Goal: Task Accomplishment & Management: Manage account settings

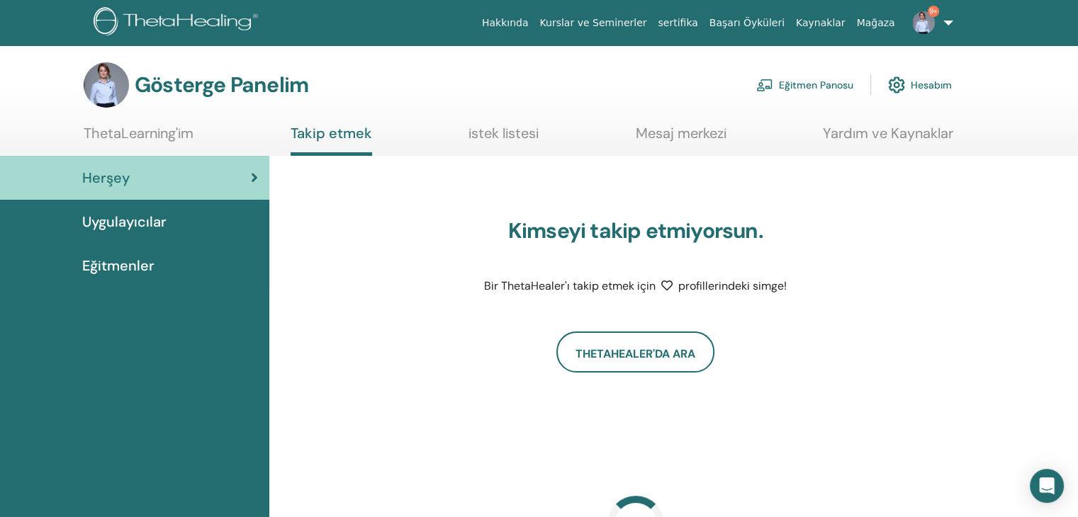
click at [795, 89] on font "Eğitmen Panosu" at bounding box center [816, 85] width 74 height 13
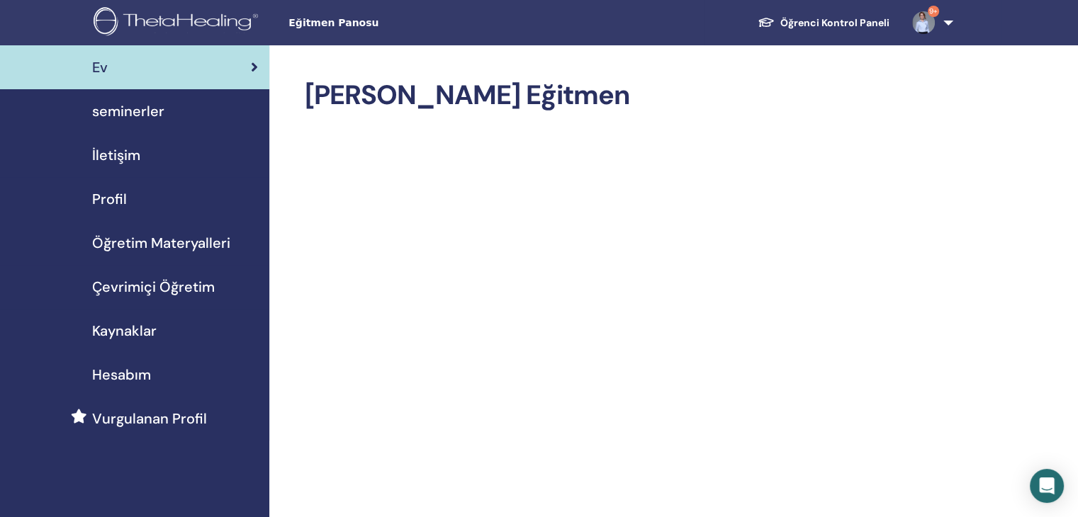
click at [143, 110] on span "seminerler" at bounding box center [128, 111] width 72 height 21
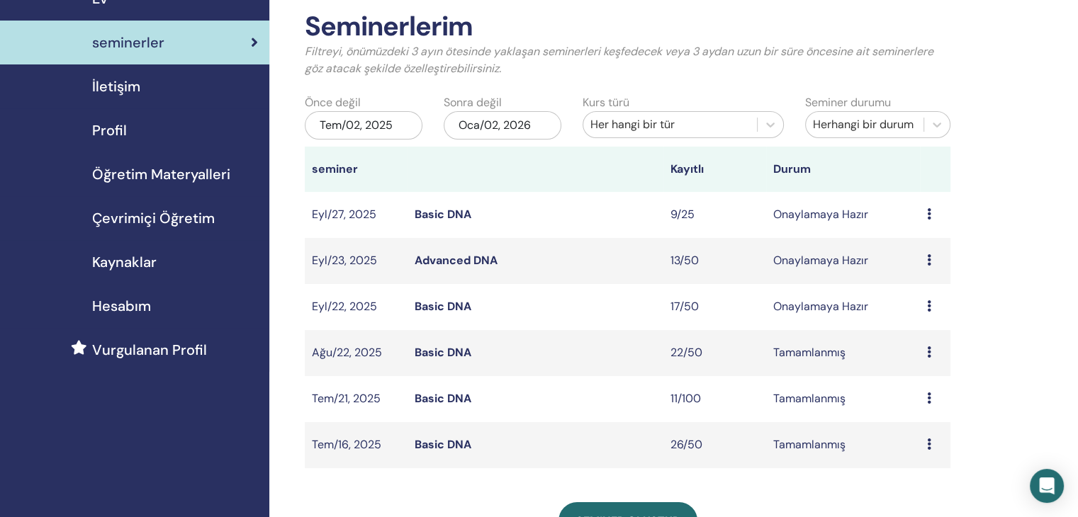
scroll to position [71, 0]
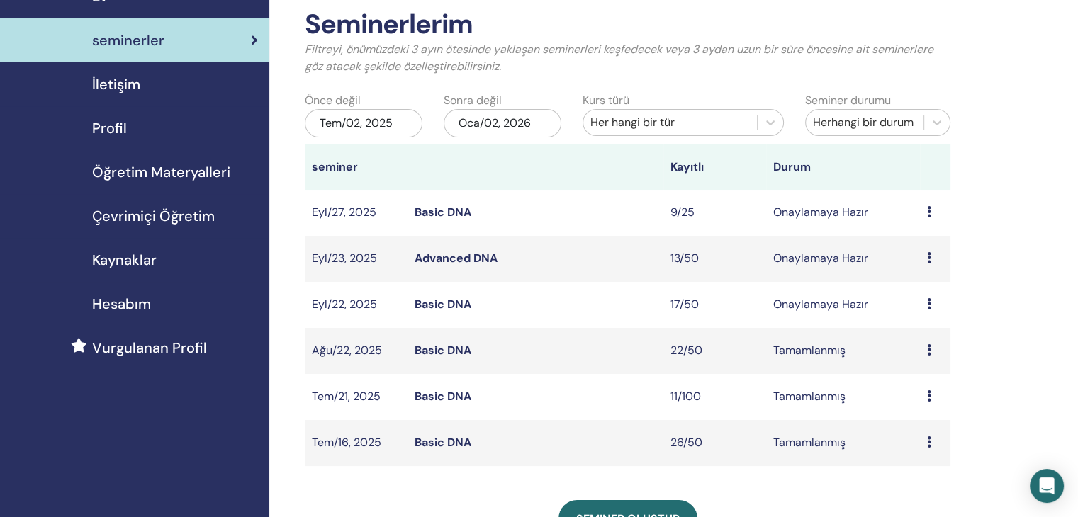
click at [815, 263] on td "Onaylamaya Hazır" at bounding box center [843, 259] width 154 height 46
click at [416, 264] on link "Advanced DNA" at bounding box center [456, 258] width 83 height 15
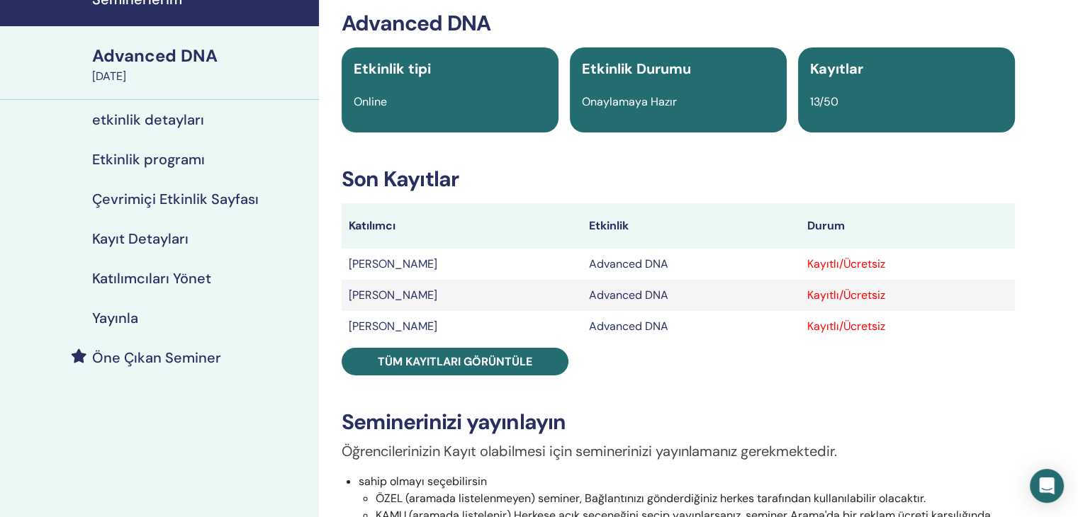
scroll to position [71, 0]
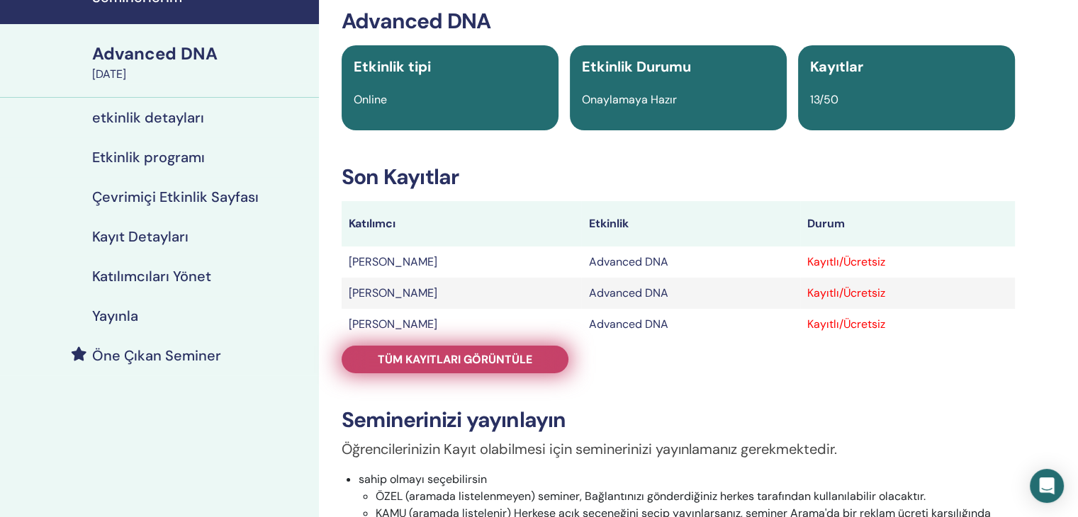
click at [488, 362] on span "Tüm kayıtları görüntüle" at bounding box center [455, 359] width 155 height 15
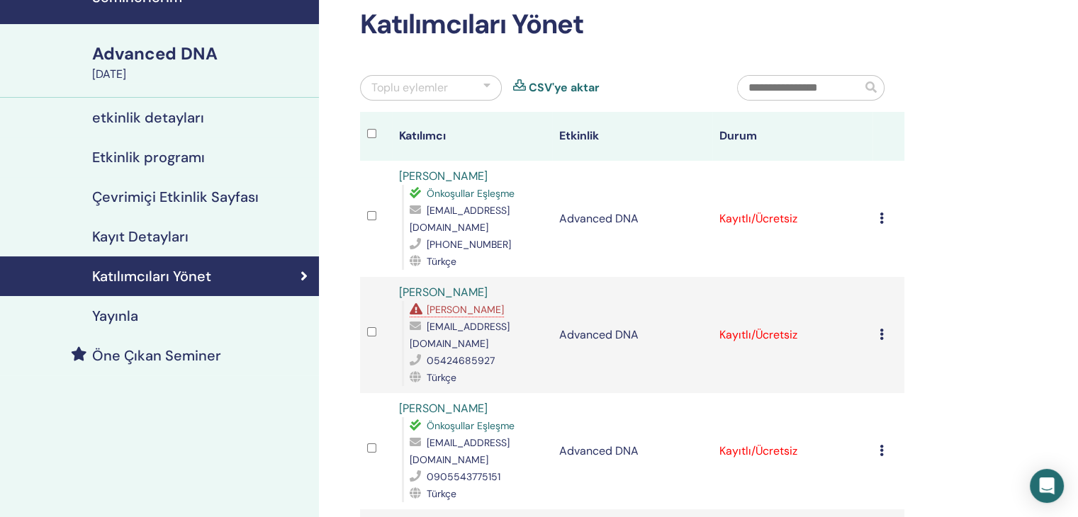
click at [489, 86] on div at bounding box center [486, 87] width 7 height 17
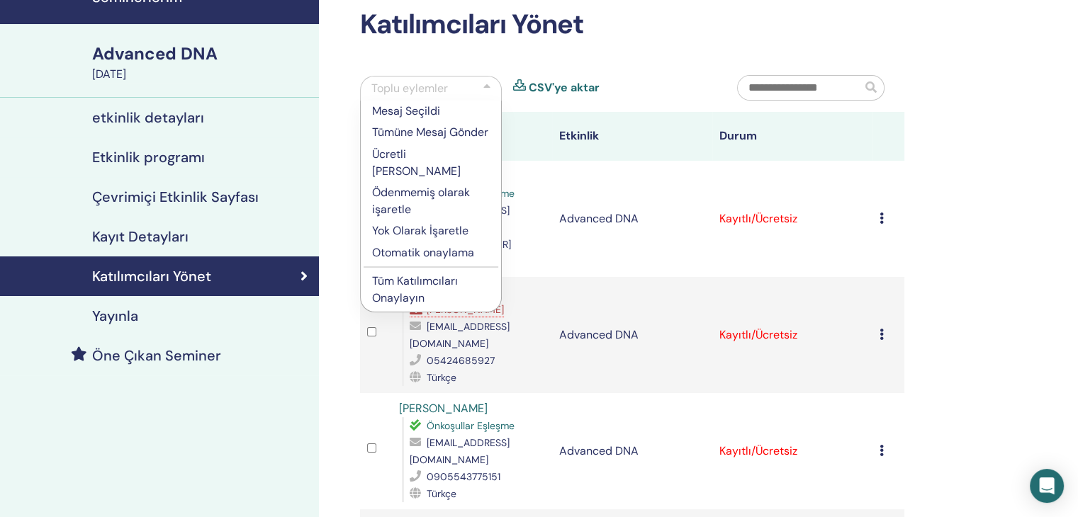
click at [422, 297] on p "Tüm Katılımcıları Onaylayın" at bounding box center [431, 290] width 118 height 34
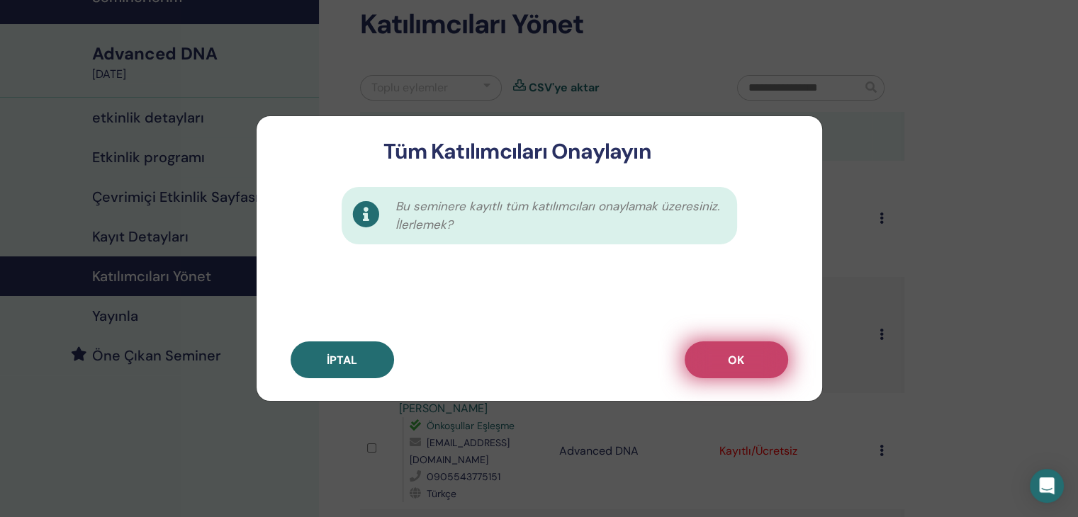
click at [735, 345] on button "OK" at bounding box center [736, 360] width 103 height 37
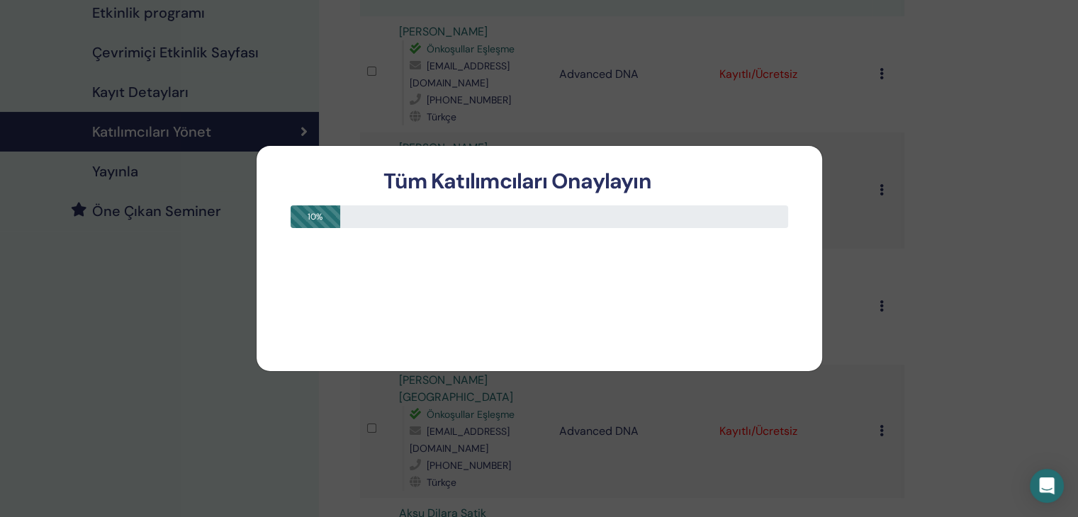
scroll to position [213, 0]
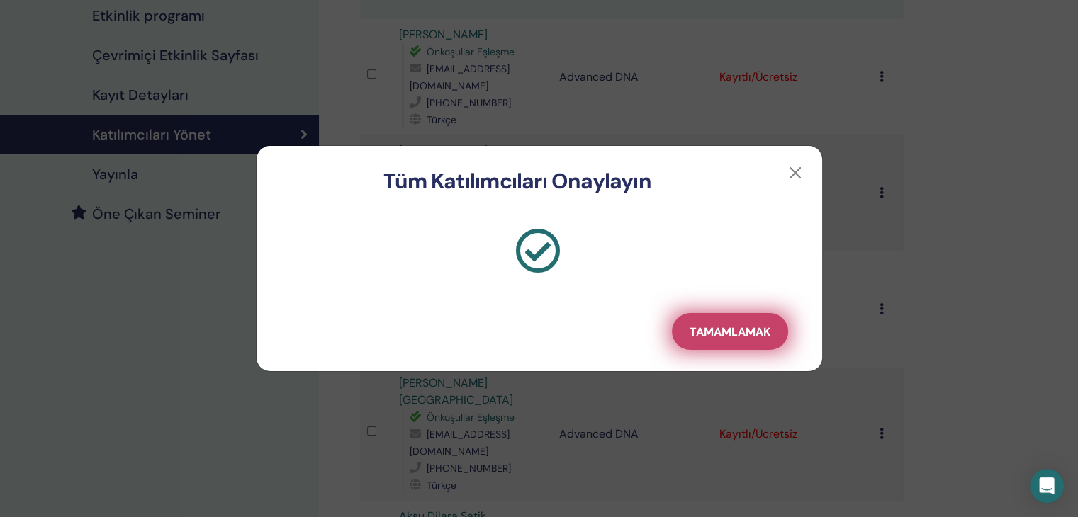
click at [724, 337] on span "Tamamlamak" at bounding box center [730, 332] width 81 height 15
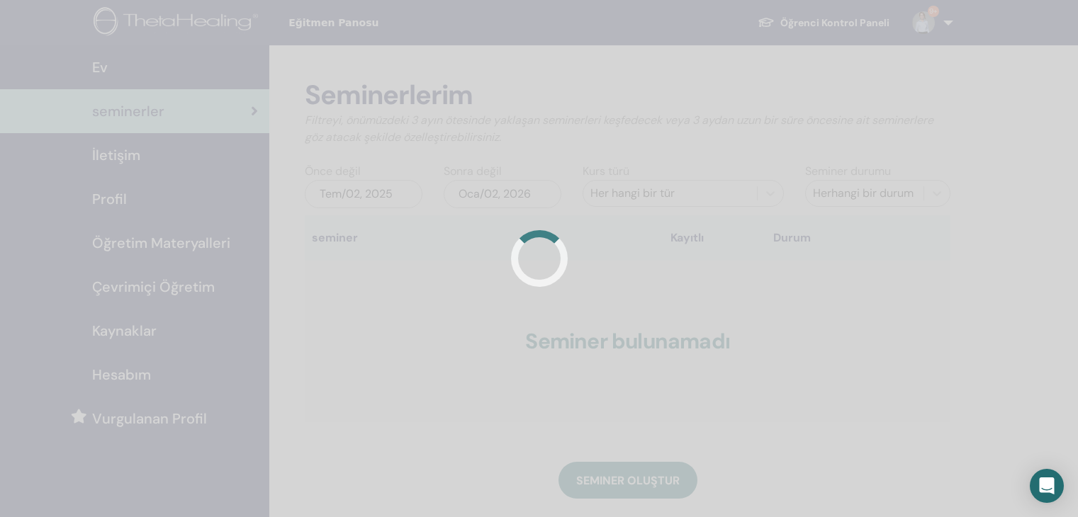
scroll to position [69, 0]
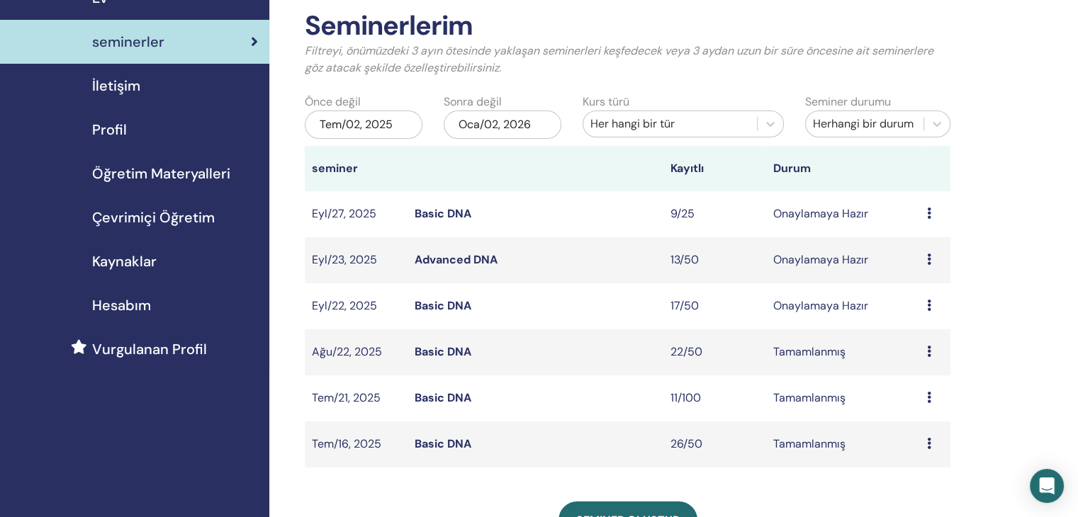
click at [451, 211] on link "Basic DNA" at bounding box center [443, 213] width 57 height 15
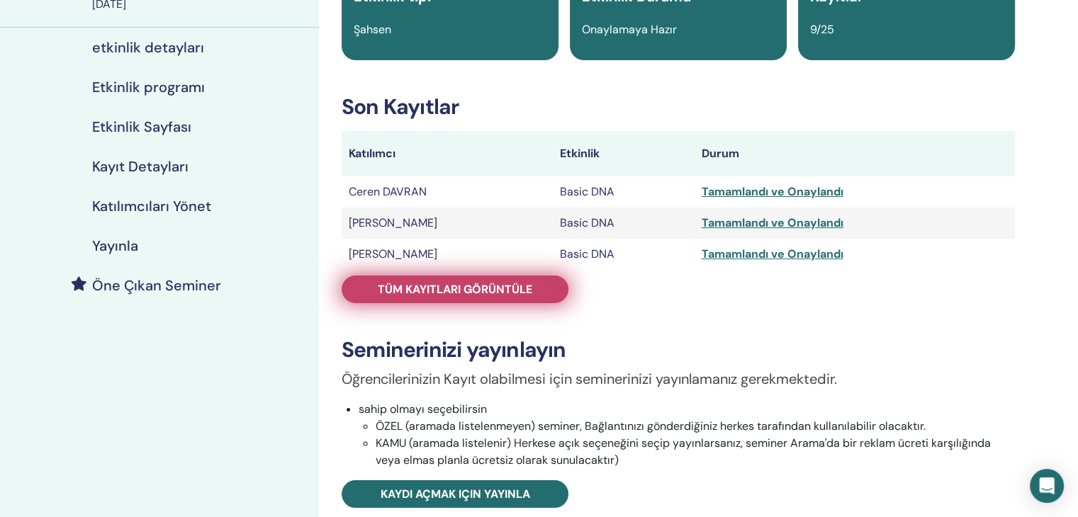
scroll to position [142, 0]
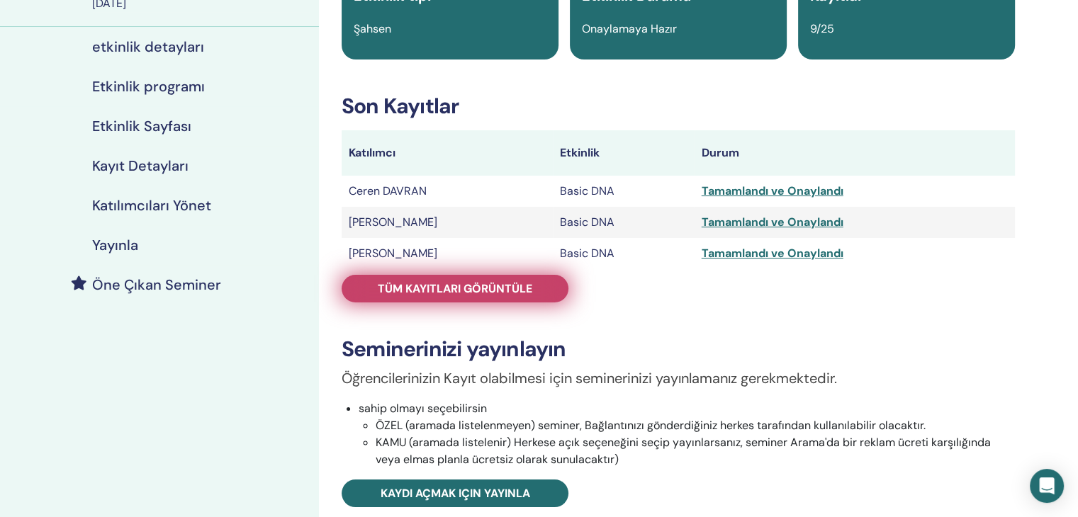
click at [400, 293] on span "Tüm kayıtları görüntüle" at bounding box center [455, 288] width 155 height 15
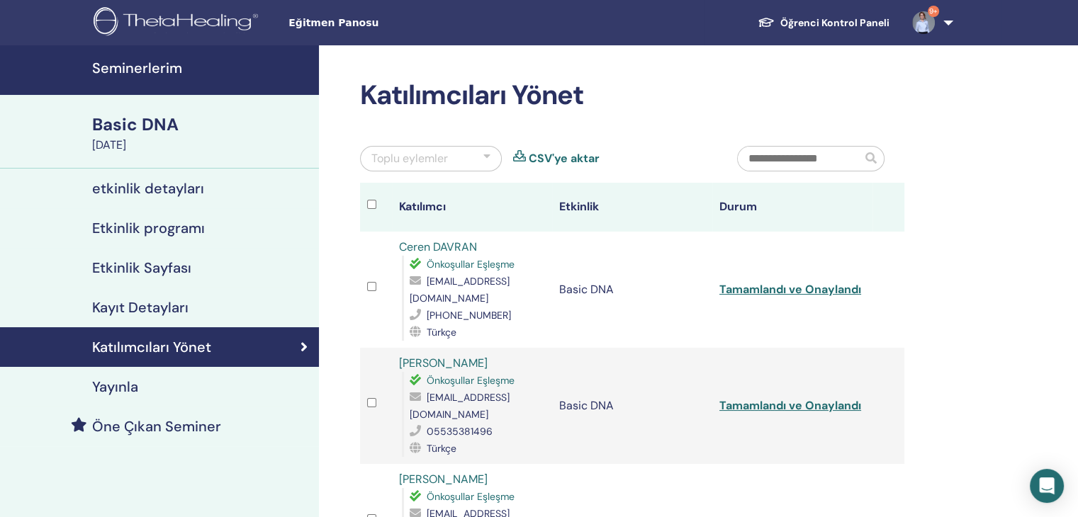
click at [488, 159] on div at bounding box center [486, 158] width 7 height 17
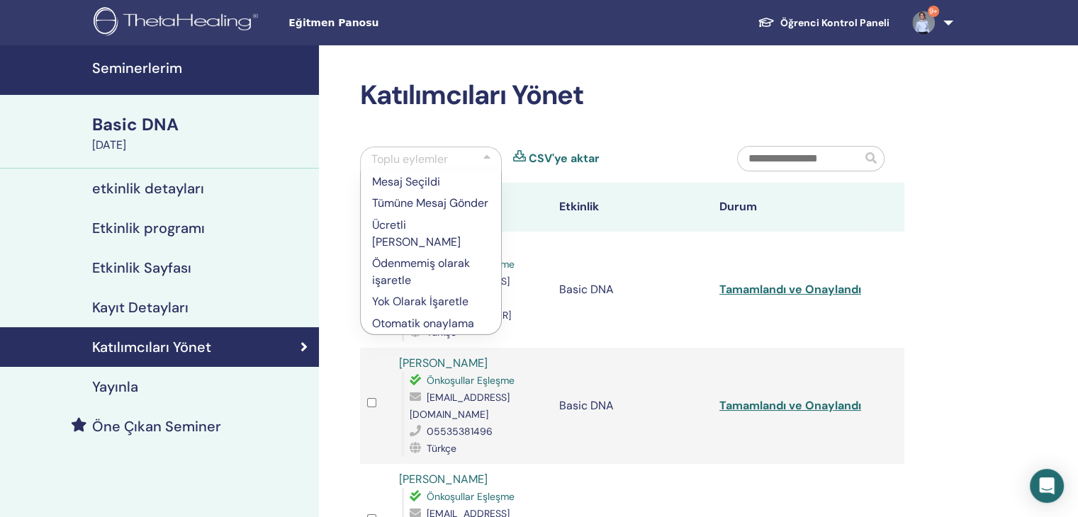
click at [440, 323] on p "Otomatik onaylama" at bounding box center [431, 323] width 118 height 17
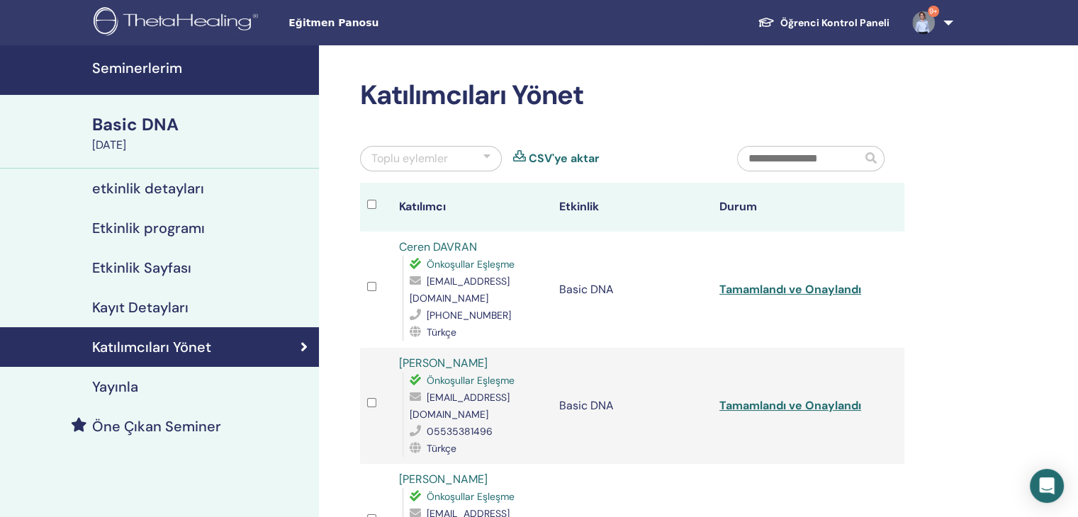
click at [486, 161] on div at bounding box center [486, 158] width 7 height 17
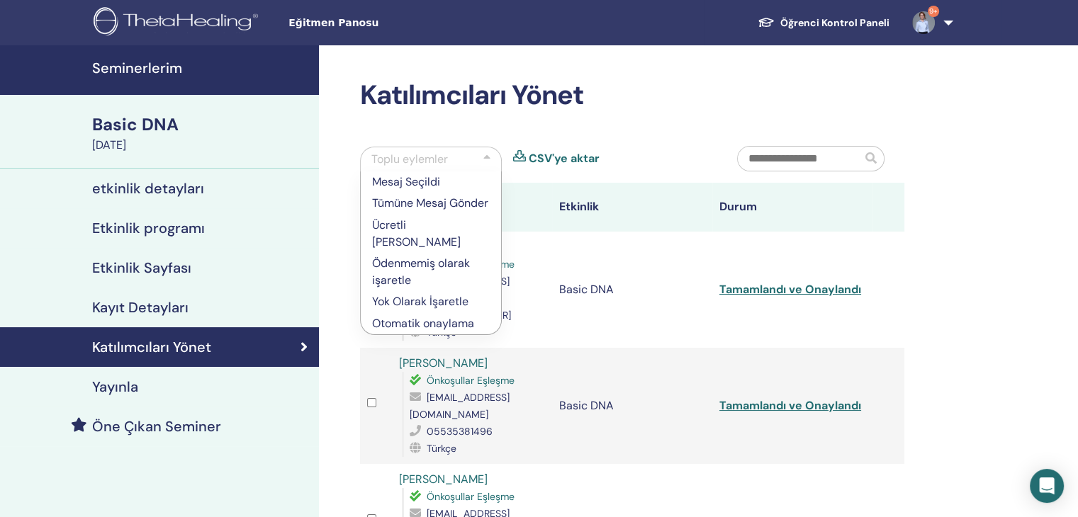
click at [430, 327] on p "Otomatik onaylama" at bounding box center [431, 323] width 118 height 17
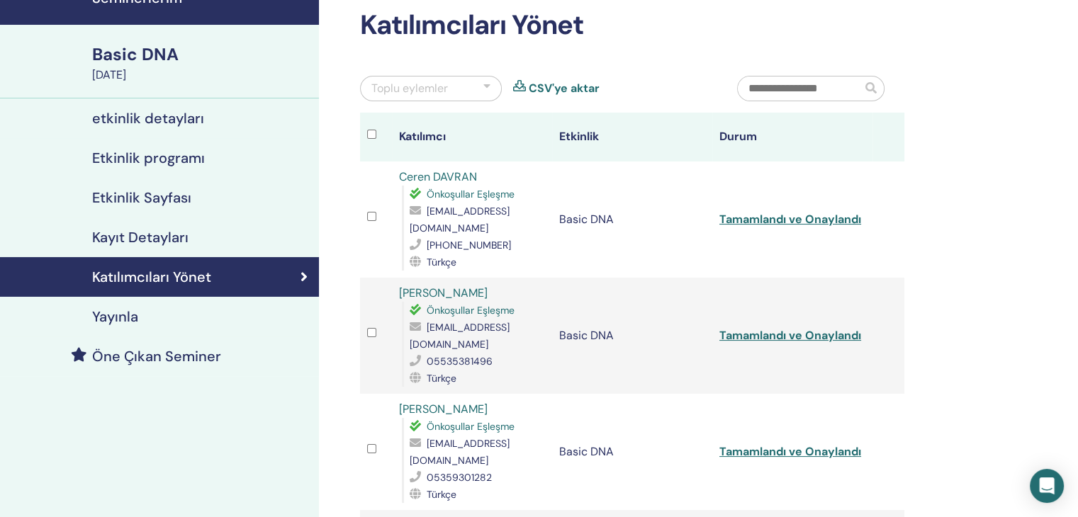
scroll to position [213, 0]
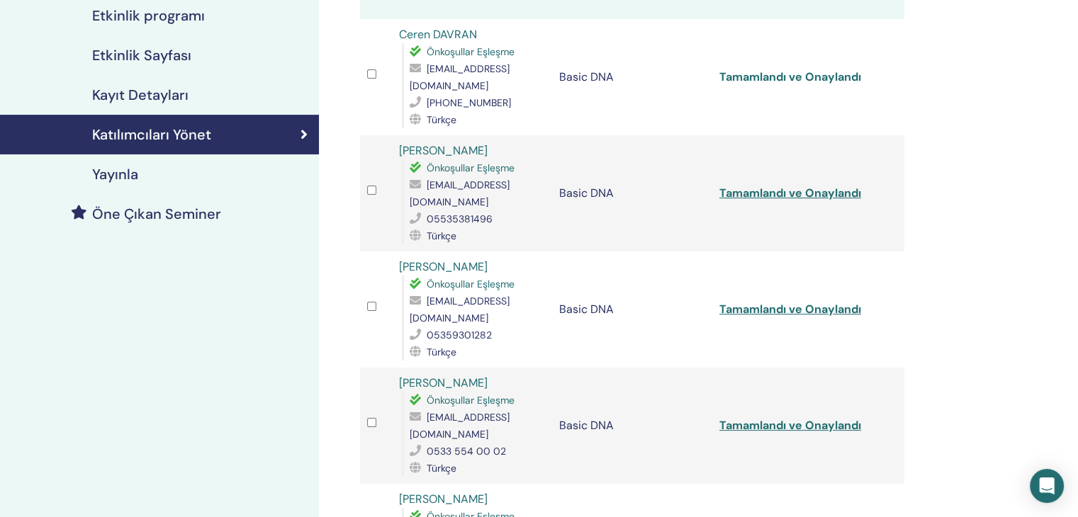
click at [815, 74] on link "Tamamlandı ve Onaylandı" at bounding box center [791, 76] width 142 height 15
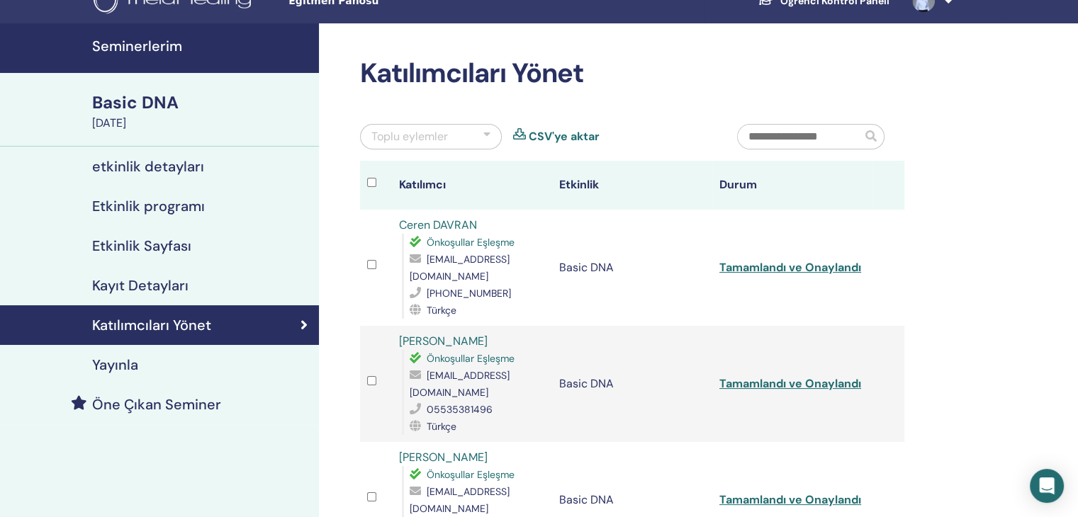
scroll to position [0, 0]
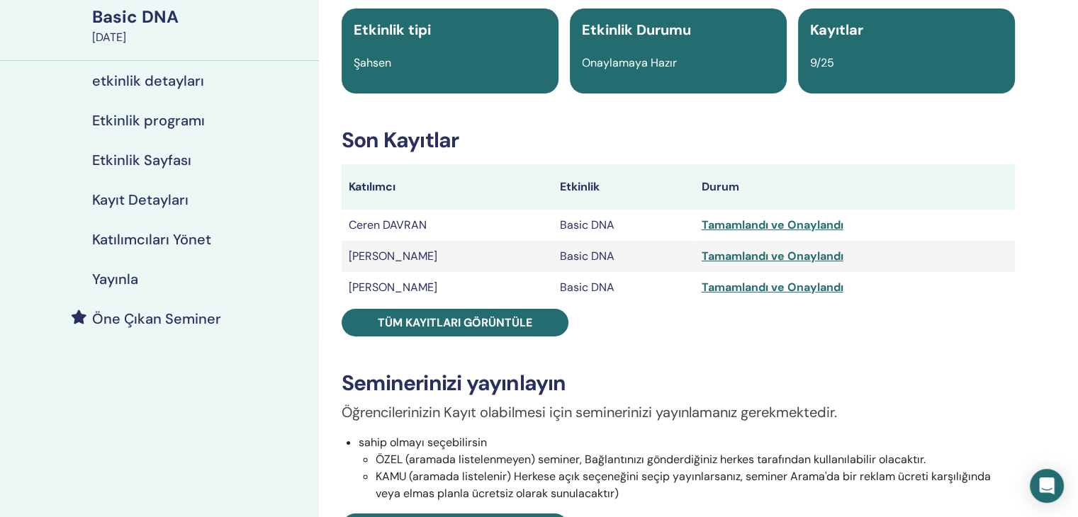
scroll to position [142, 0]
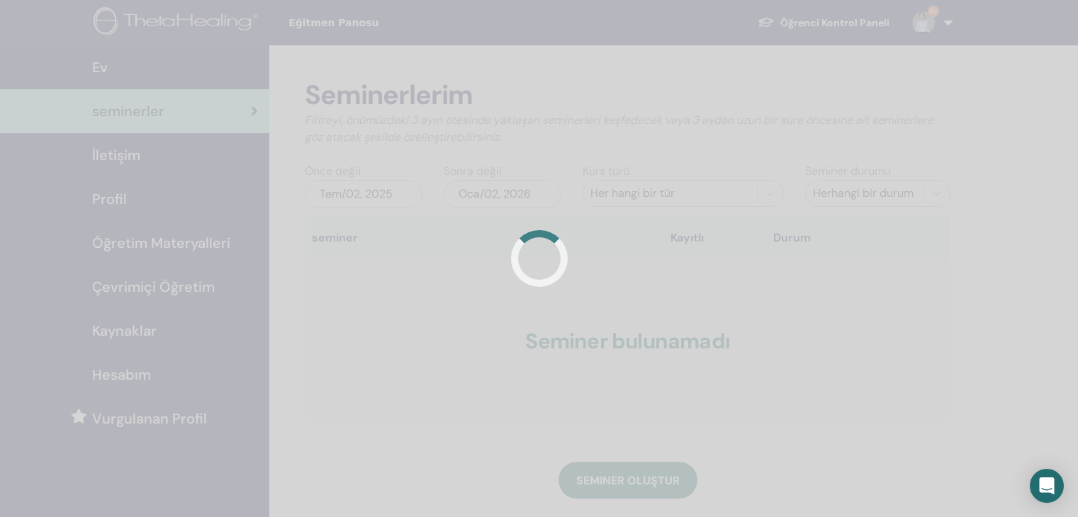
scroll to position [68, 0]
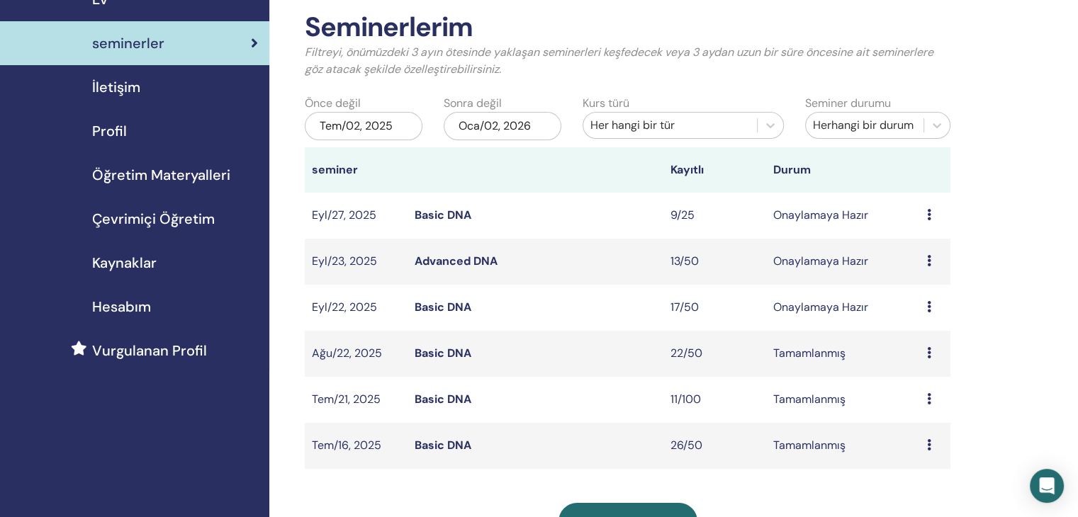
click at [449, 310] on link "Basic DNA" at bounding box center [443, 307] width 57 height 15
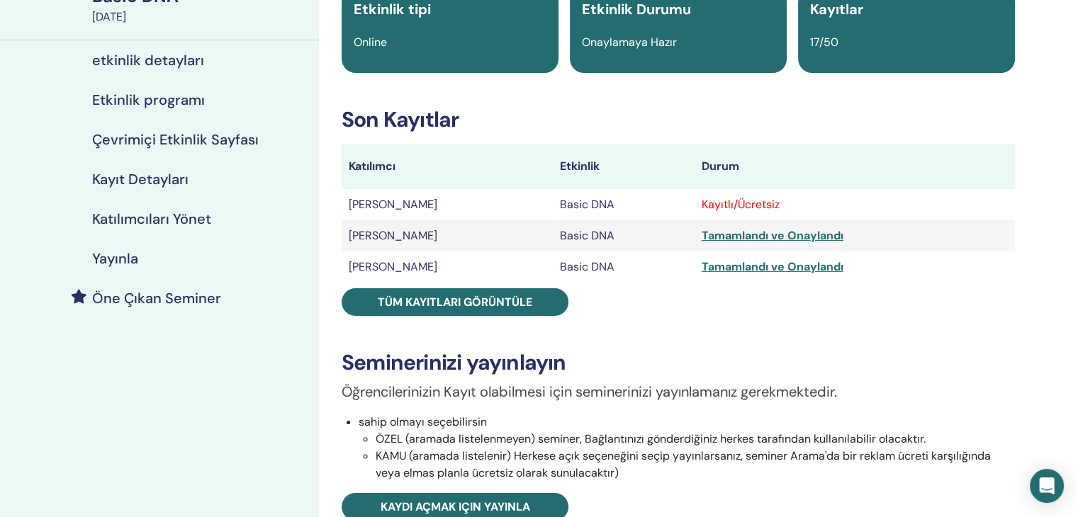
scroll to position [142, 0]
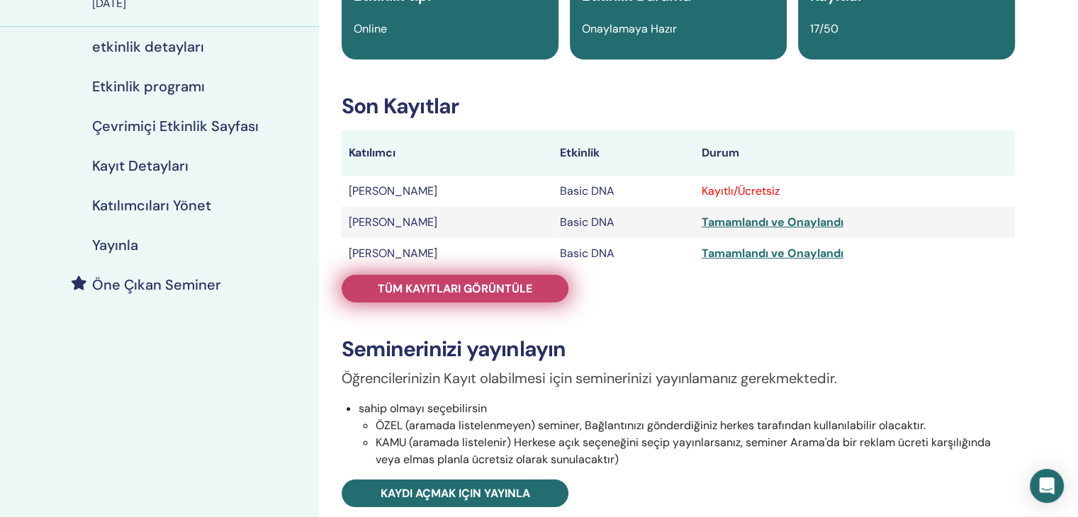
click at [440, 281] on span "Tüm kayıtları görüntüle" at bounding box center [455, 288] width 155 height 15
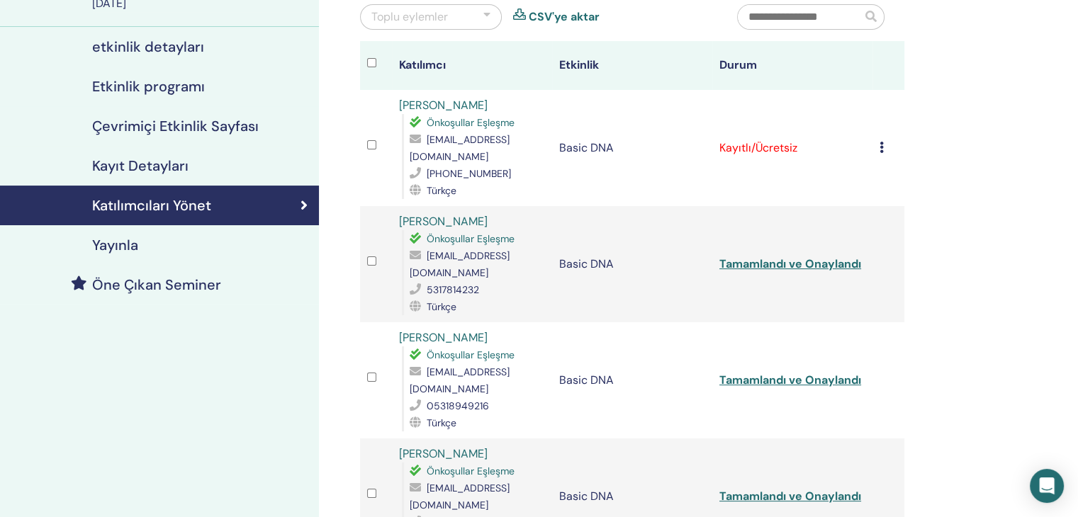
click at [443, 14] on div "Toplu eylemler" at bounding box center [409, 17] width 77 height 17
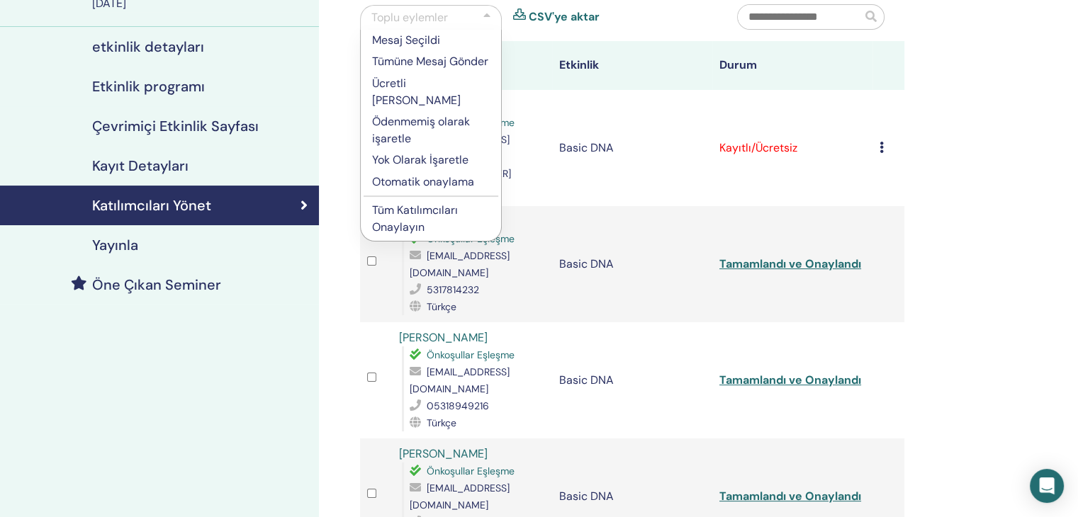
click at [414, 222] on p "Tüm Katılımcıları Onaylayın" at bounding box center [431, 219] width 118 height 34
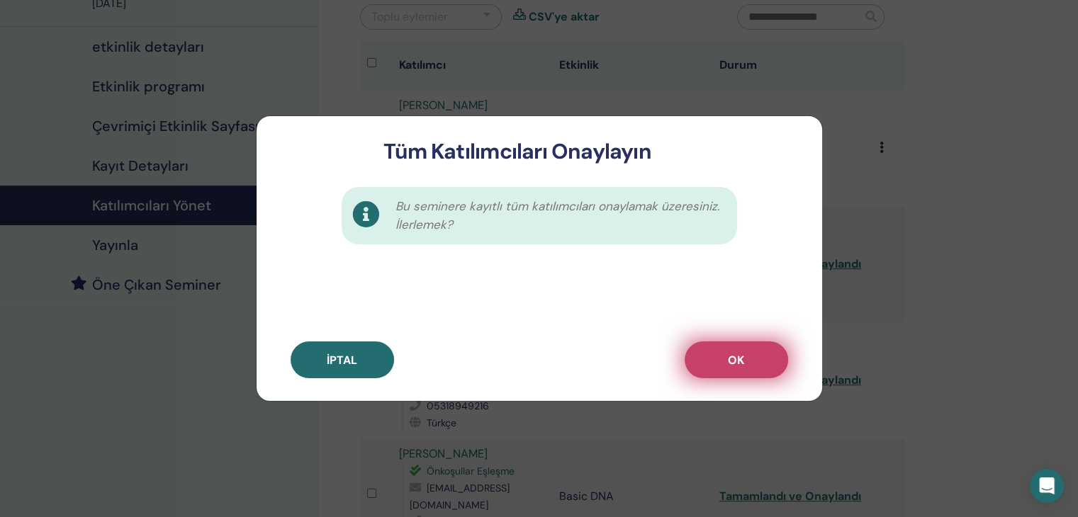
click at [726, 364] on button "OK" at bounding box center [736, 360] width 103 height 37
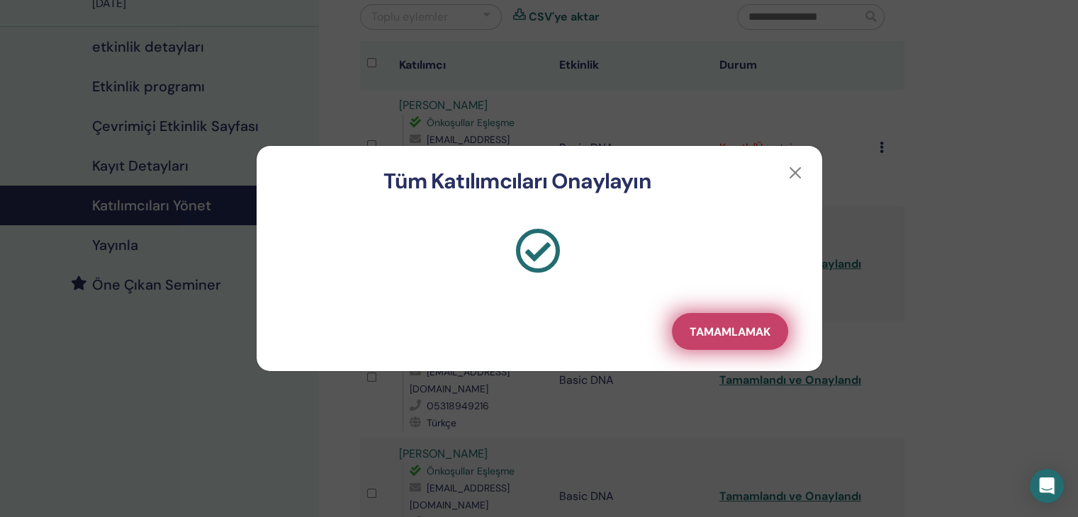
click at [724, 315] on button "Tamamlamak" at bounding box center [730, 331] width 116 height 37
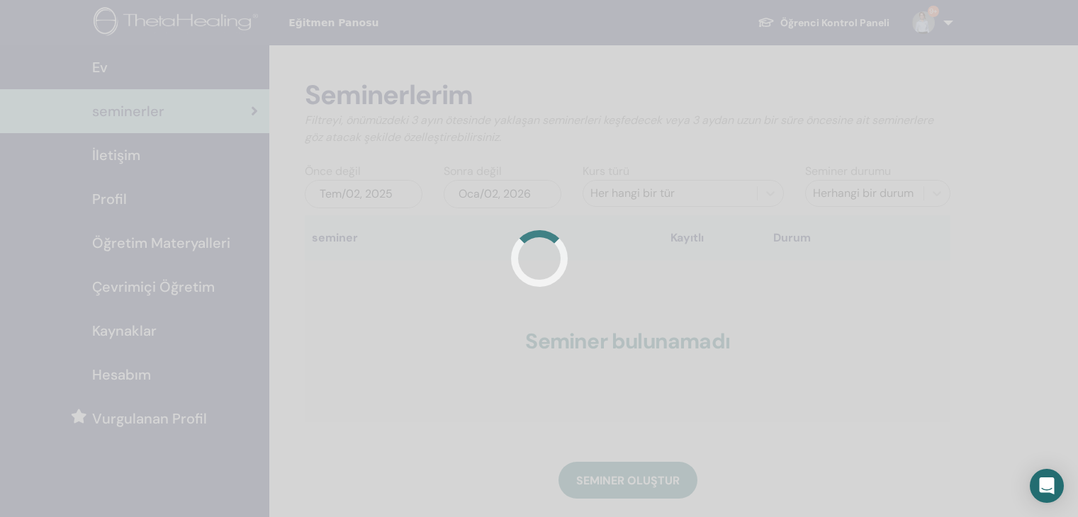
scroll to position [67, 0]
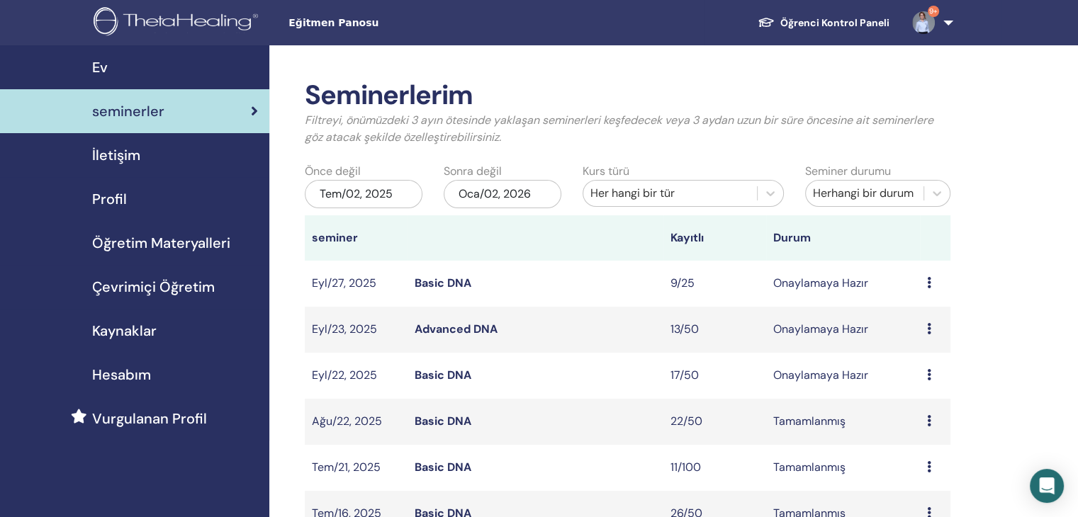
click at [927, 284] on icon at bounding box center [929, 282] width 4 height 11
click at [447, 284] on link "Basic DNA" at bounding box center [443, 283] width 57 height 15
